Goal: Task Accomplishment & Management: Manage account settings

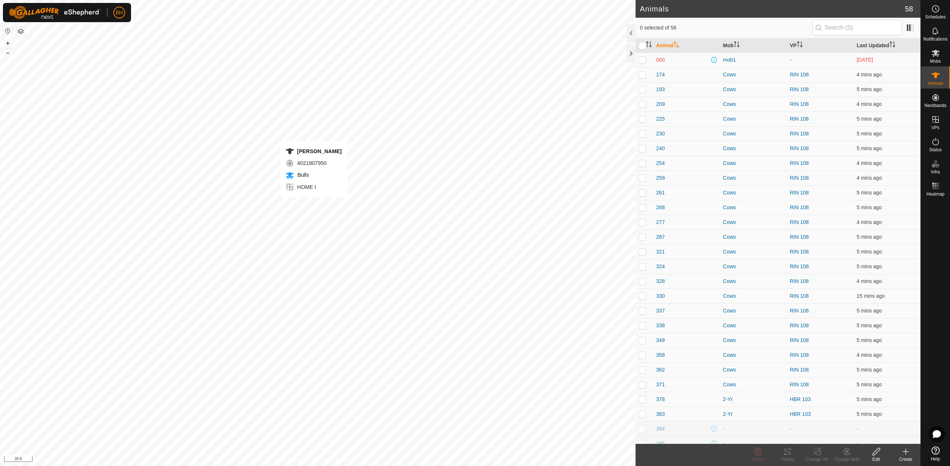
checkbox input "true"
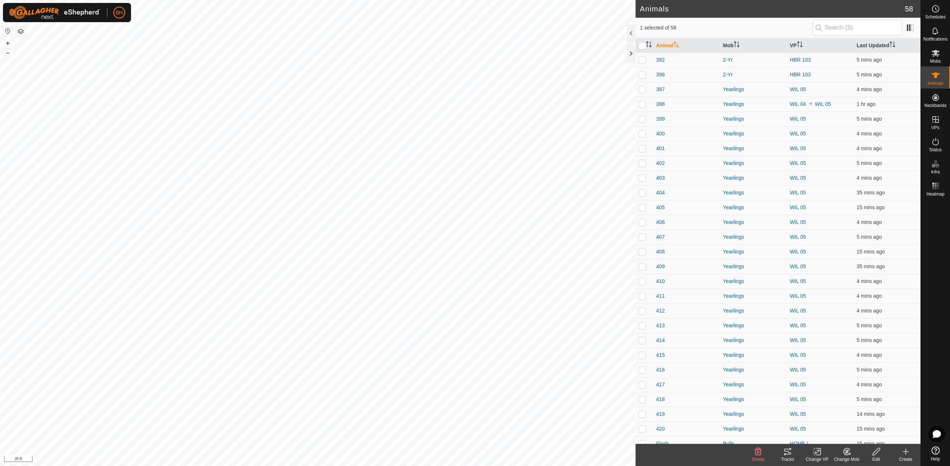
scroll to position [465, 0]
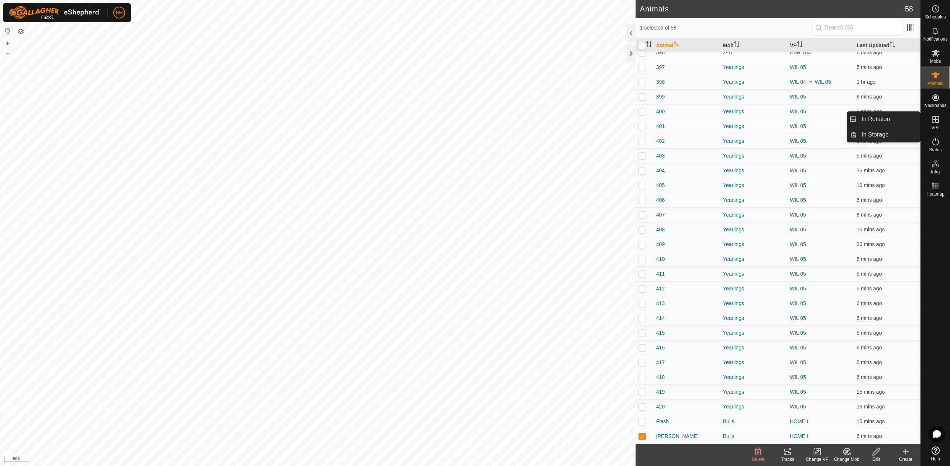
click at [938, 123] on icon at bounding box center [935, 119] width 9 height 9
click at [886, 118] on link "In Rotation" at bounding box center [888, 119] width 63 height 15
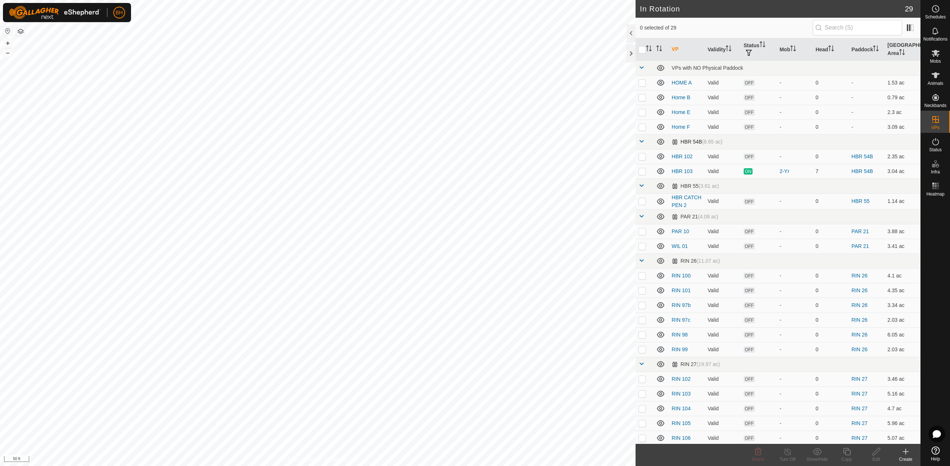
checkbox input "true"
click at [850, 455] on icon at bounding box center [846, 451] width 9 height 9
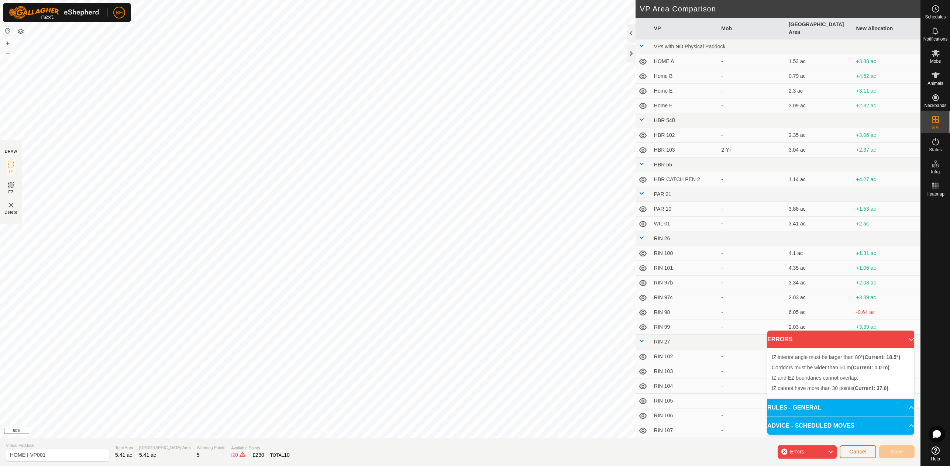
click at [865, 452] on span "Cancel" at bounding box center [857, 452] width 17 height 6
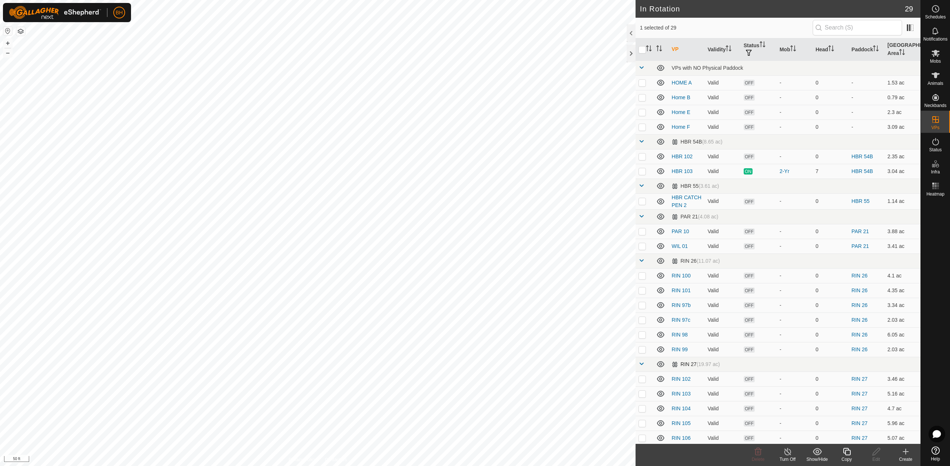
checkbox input "true"
checkbox input "false"
checkbox input "true"
checkbox input "false"
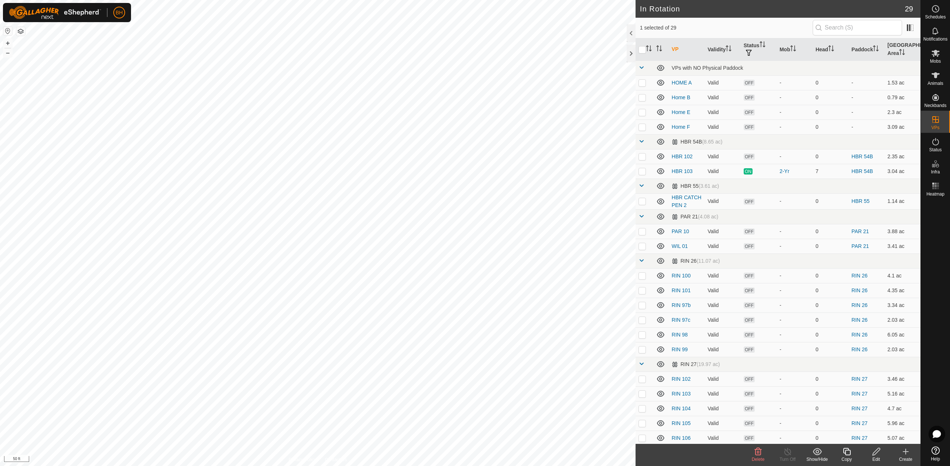
click at [847, 456] on div "Copy" at bounding box center [847, 459] width 30 height 7
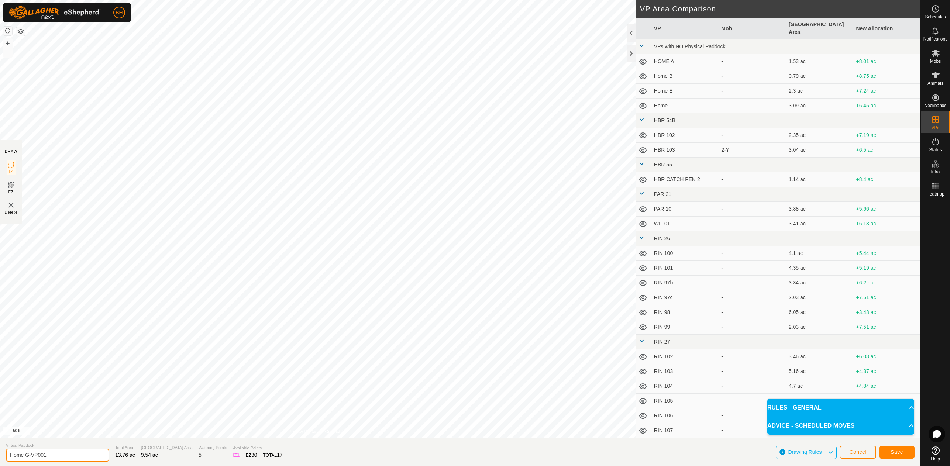
drag, startPoint x: 73, startPoint y: 454, endPoint x: 26, endPoint y: 458, distance: 47.4
click at [26, 458] on input "Home G-VP001" at bounding box center [57, 455] width 103 height 13
type input "Home Big Pasture"
click at [892, 447] on button "Save" at bounding box center [896, 452] width 35 height 13
